Goal: Information Seeking & Learning: Learn about a topic

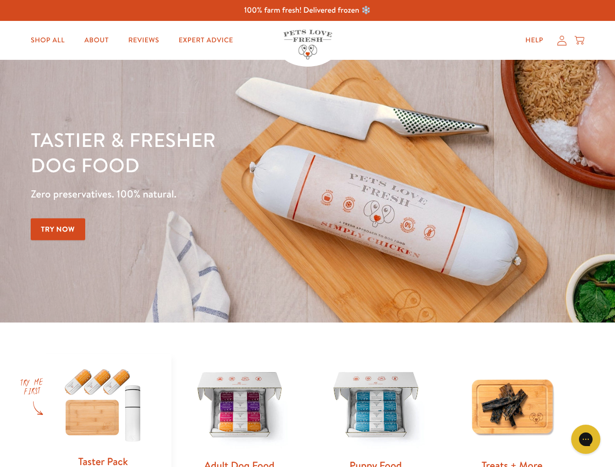
click at [307, 234] on div "Tastier & fresher dog food Zero preservatives. 100% natural. Try Now" at bounding box center [215, 191] width 369 height 128
click at [585, 439] on icon "Gorgias live chat" at bounding box center [584, 438] width 9 height 9
